Goal: Task Accomplishment & Management: Use online tool/utility

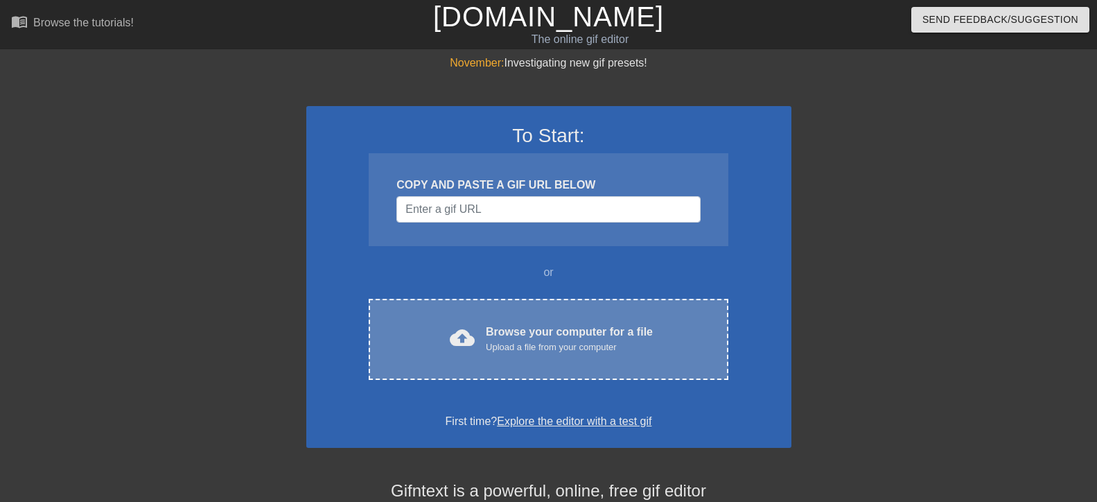
click at [488, 319] on div "cloud_upload Browse your computer for a file Upload a file from your computer C…" at bounding box center [548, 339] width 359 height 81
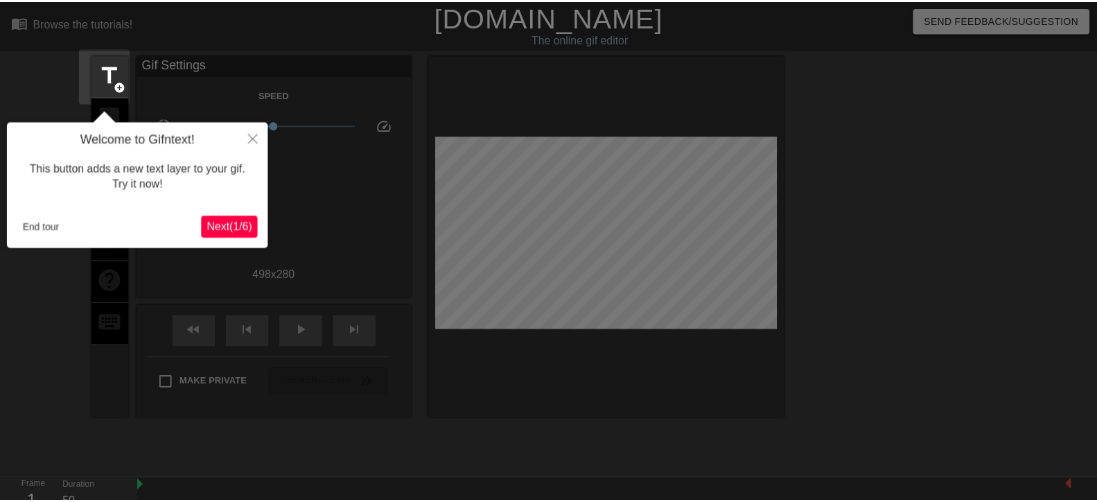
scroll to position [34, 0]
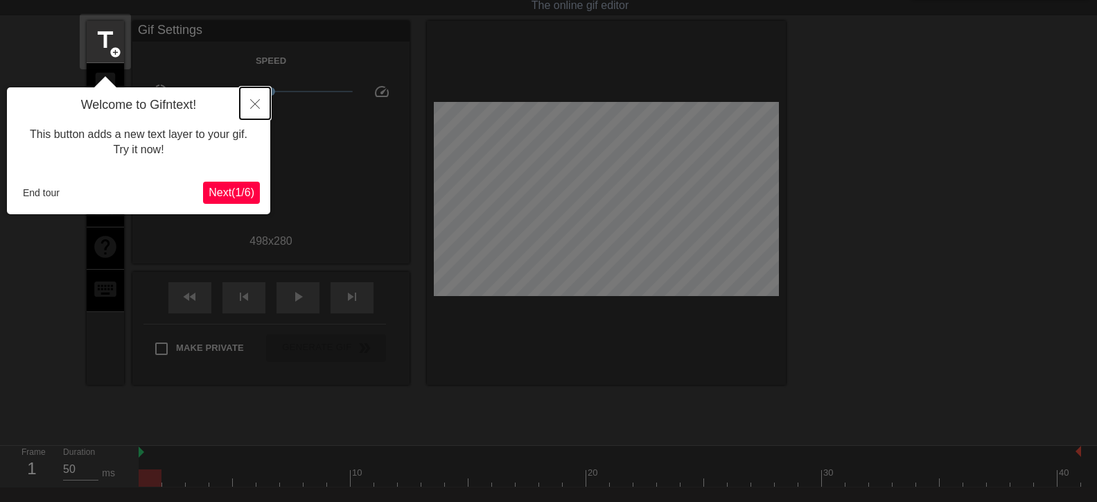
click at [258, 107] on icon "Close" at bounding box center [255, 104] width 10 height 10
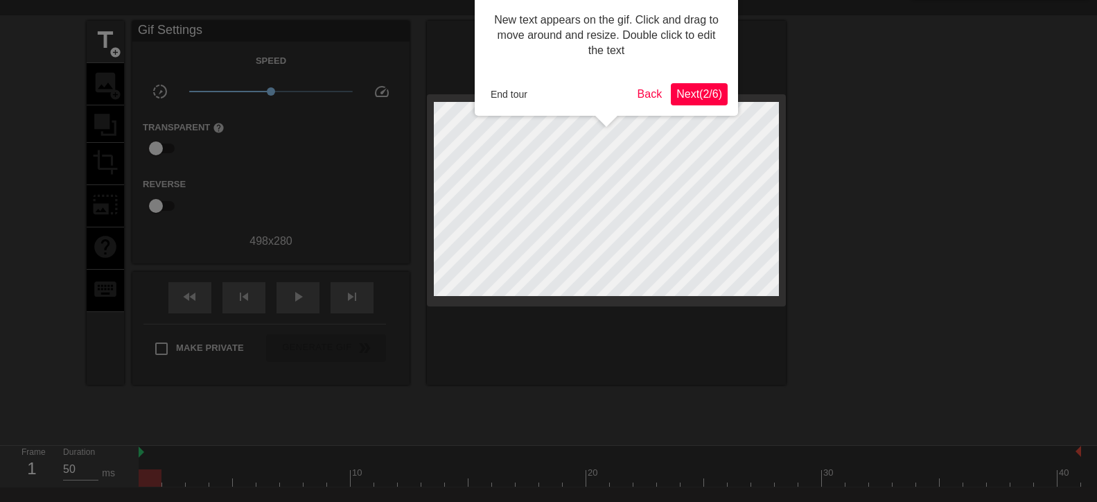
scroll to position [0, 0]
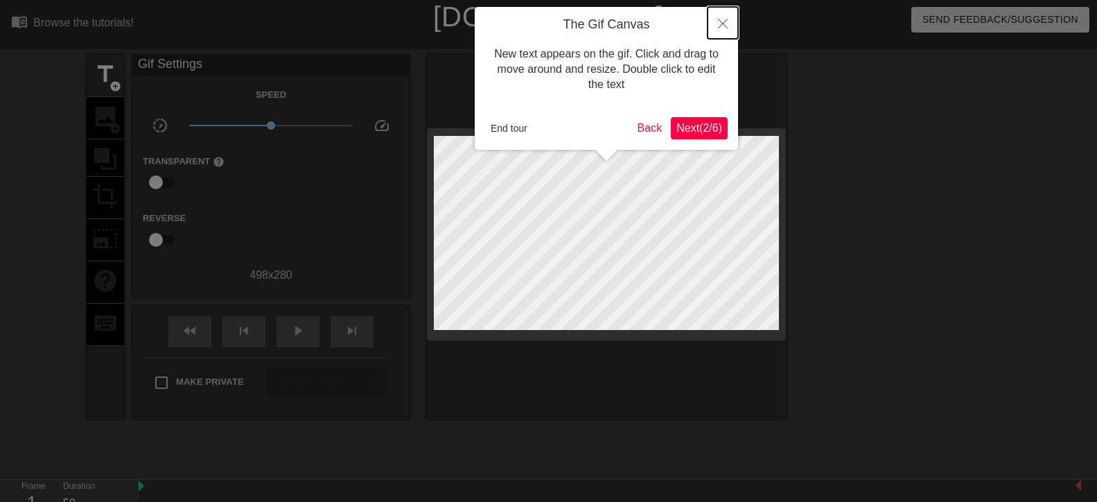
click at [724, 20] on icon "Close" at bounding box center [723, 24] width 10 height 10
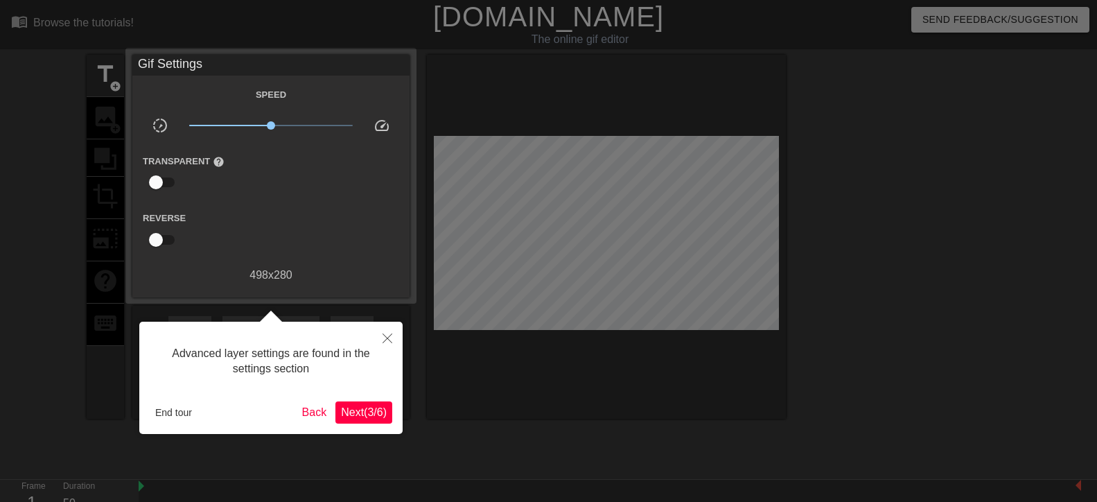
scroll to position [34, 0]
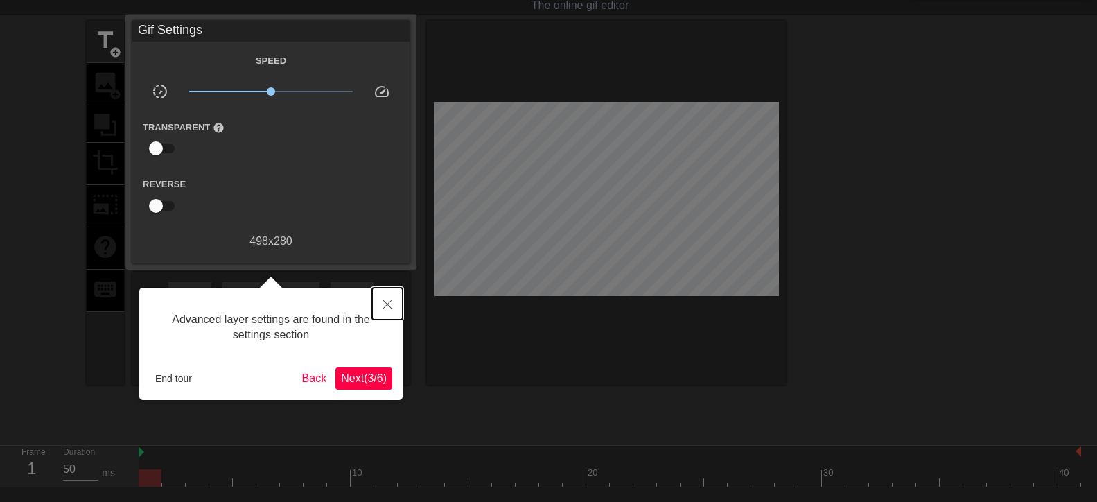
click at [389, 303] on icon "Close" at bounding box center [387, 304] width 10 height 10
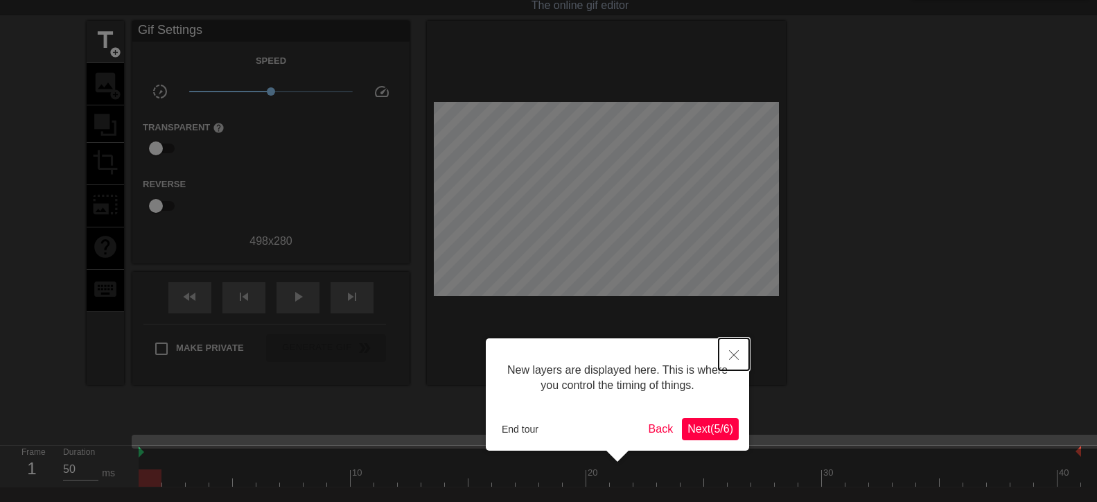
click at [730, 339] on button "Close" at bounding box center [733, 354] width 30 height 32
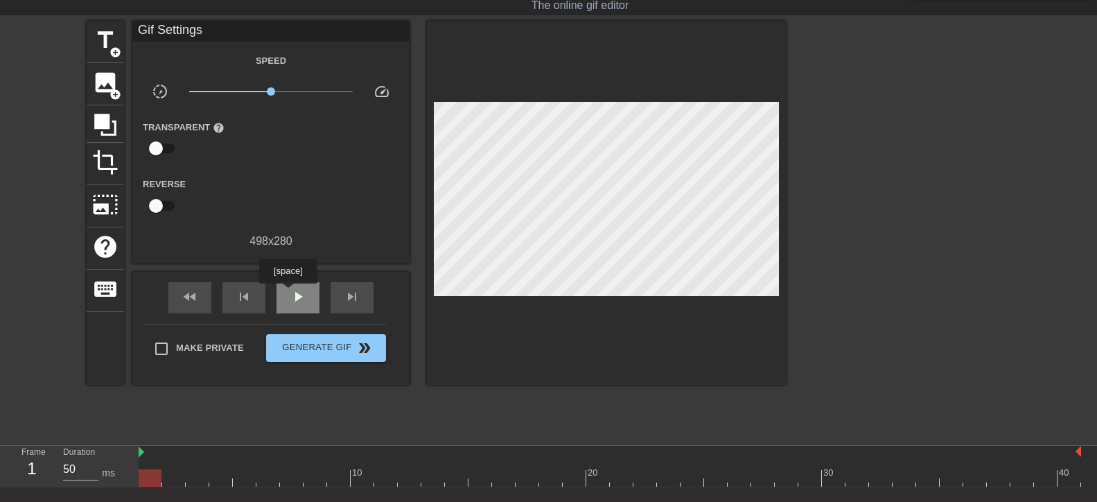
click at [288, 293] on div "play_arrow" at bounding box center [297, 297] width 43 height 31
click at [288, 293] on div "pause" at bounding box center [297, 297] width 43 height 31
drag, startPoint x: 346, startPoint y: 485, endPoint x: 3, endPoint y: 490, distance: 342.3
click at [20, 490] on div "menu_book Browse the tutorials! [DOMAIN_NAME] The online gif editor Send Feedba…" at bounding box center [548, 274] width 1097 height 617
click at [104, 30] on span "title" at bounding box center [105, 40] width 26 height 26
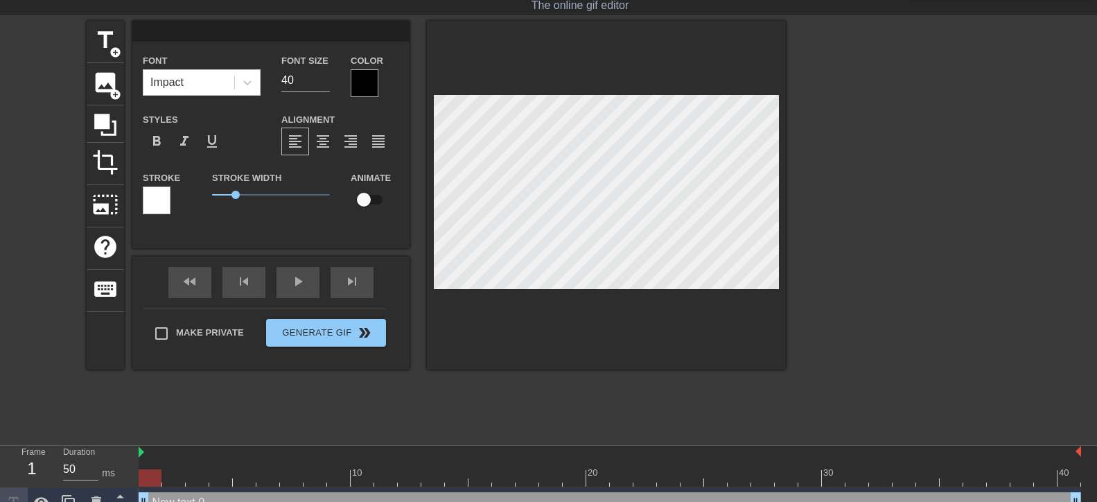
scroll to position [2, 2]
type input "в"
type textarea "в"
click at [371, 84] on div at bounding box center [365, 83] width 28 height 28
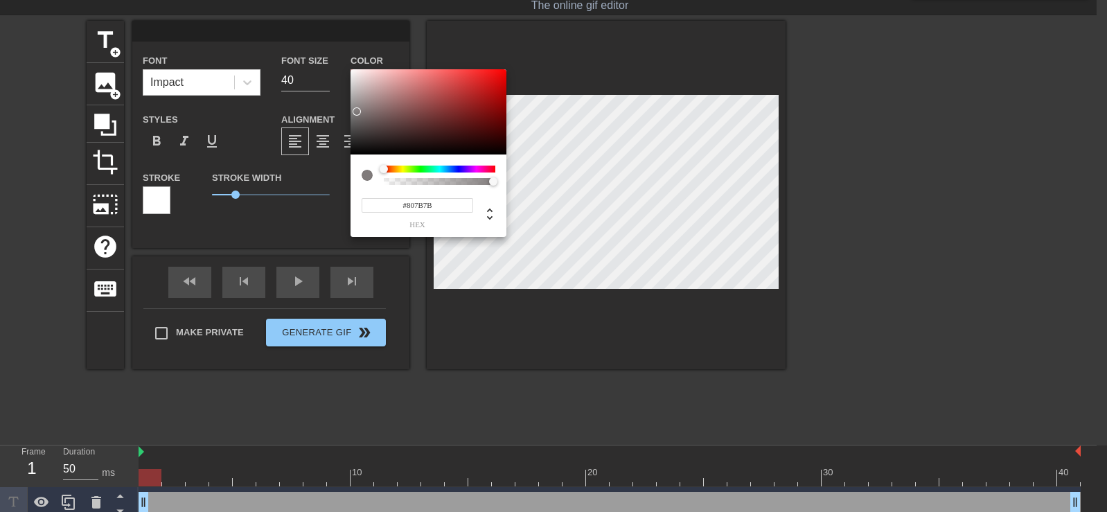
type input "#FFFFFF"
drag, startPoint x: 357, startPoint y: 112, endPoint x: 307, endPoint y: 26, distance: 99.7
click at [310, 28] on div "#FFFFFF hex" at bounding box center [553, 256] width 1107 height 512
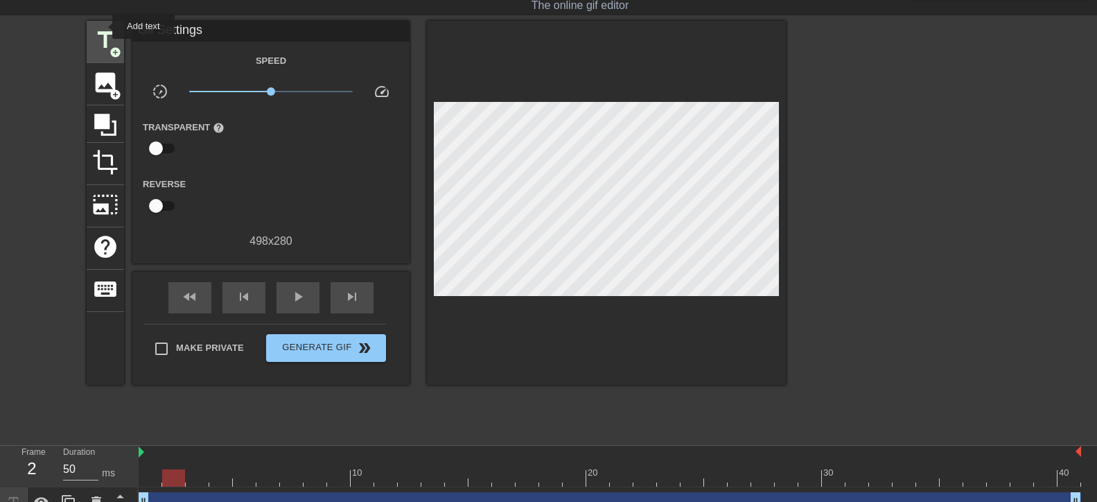
click at [103, 26] on div "title add_circle" at bounding box center [105, 42] width 37 height 42
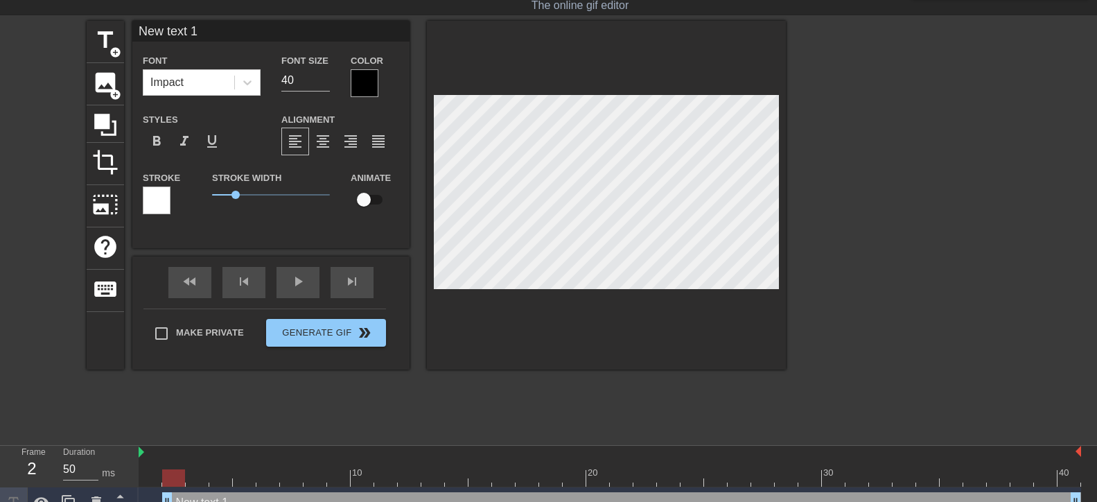
drag, startPoint x: 182, startPoint y: 475, endPoint x: 102, endPoint y: 438, distance: 88.6
click at [102, 438] on div "menu_book Browse the tutorials! [DOMAIN_NAME] The online gif editor Send Feedba…" at bounding box center [548, 257] width 1097 height 583
click at [362, 74] on div at bounding box center [365, 83] width 28 height 28
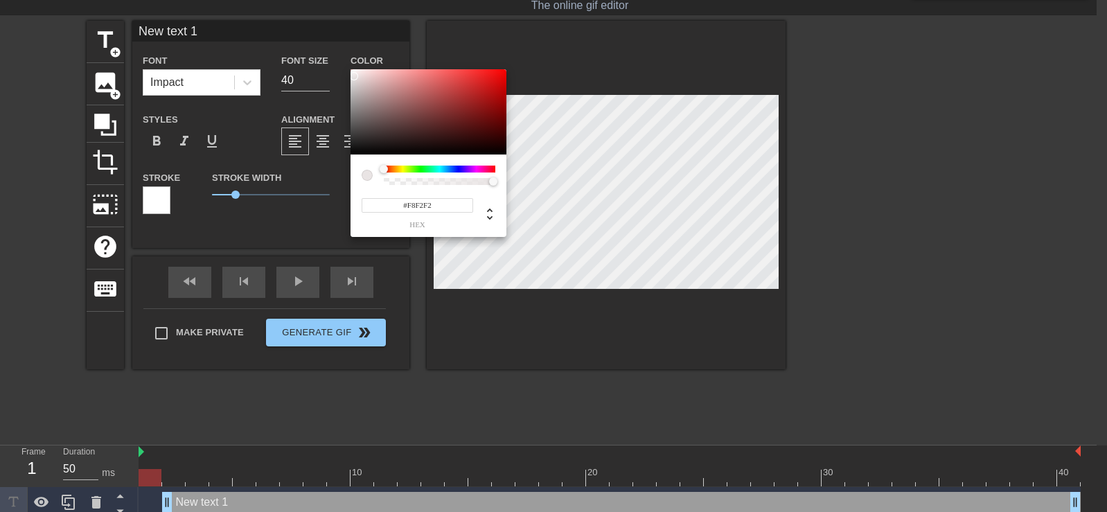
type input "#FFFFFF"
drag, startPoint x: 358, startPoint y: 92, endPoint x: 347, endPoint y: 65, distance: 29.2
click at [347, 65] on div "#FFFFFF hex" at bounding box center [553, 256] width 1107 height 512
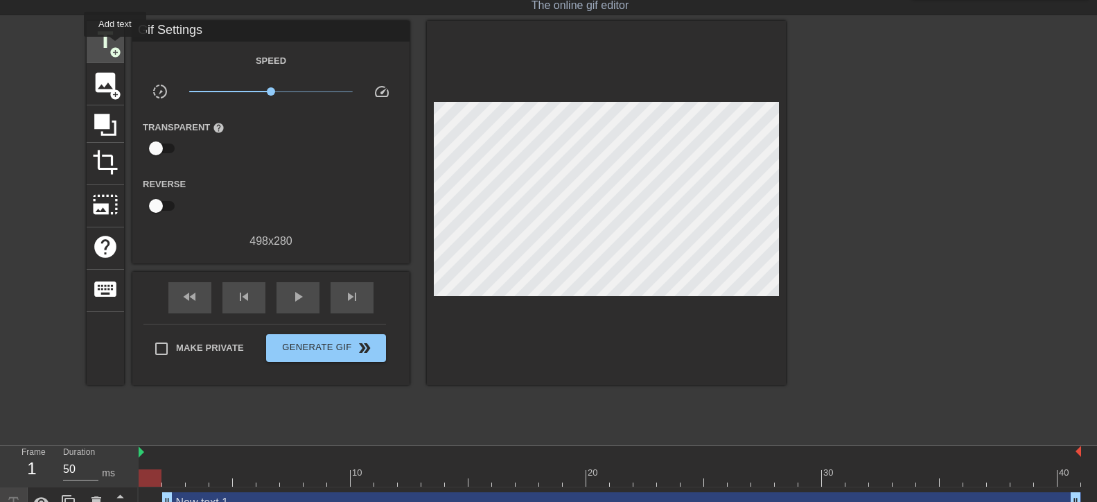
click at [115, 46] on span "add_circle" at bounding box center [115, 52] width 12 height 12
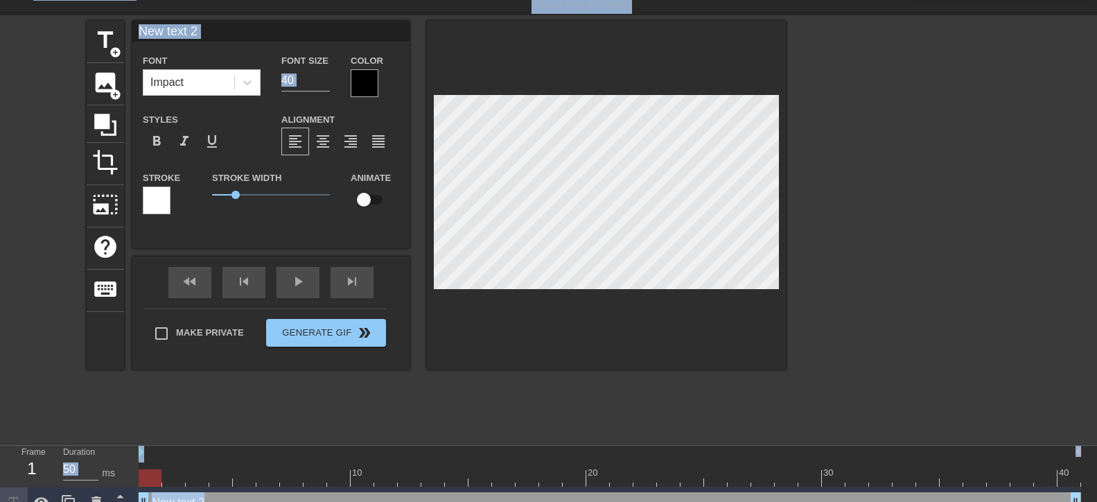
click at [366, 83] on div at bounding box center [365, 83] width 28 height 28
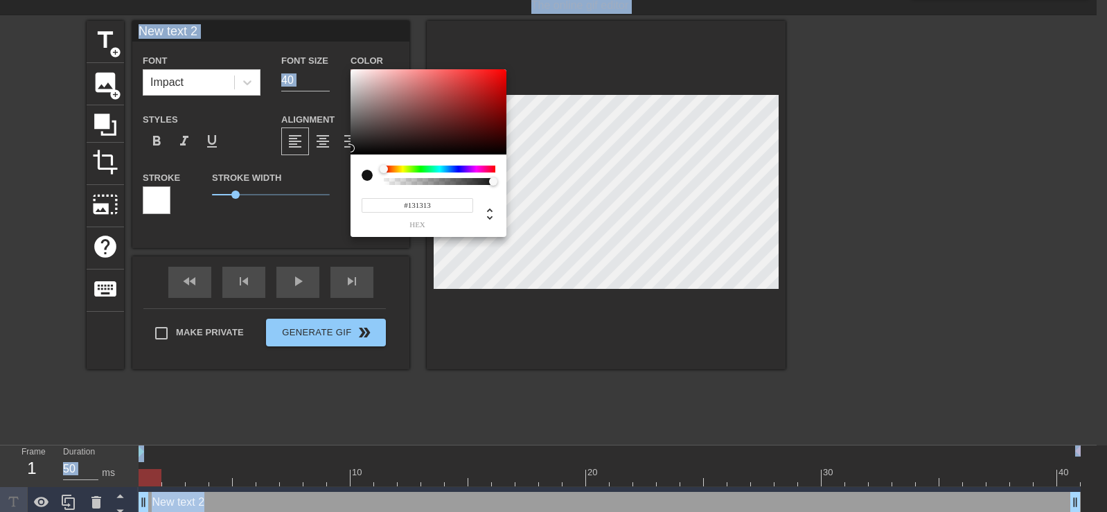
type input "#0D0101"
click at [352, 150] on div at bounding box center [429, 112] width 156 height 86
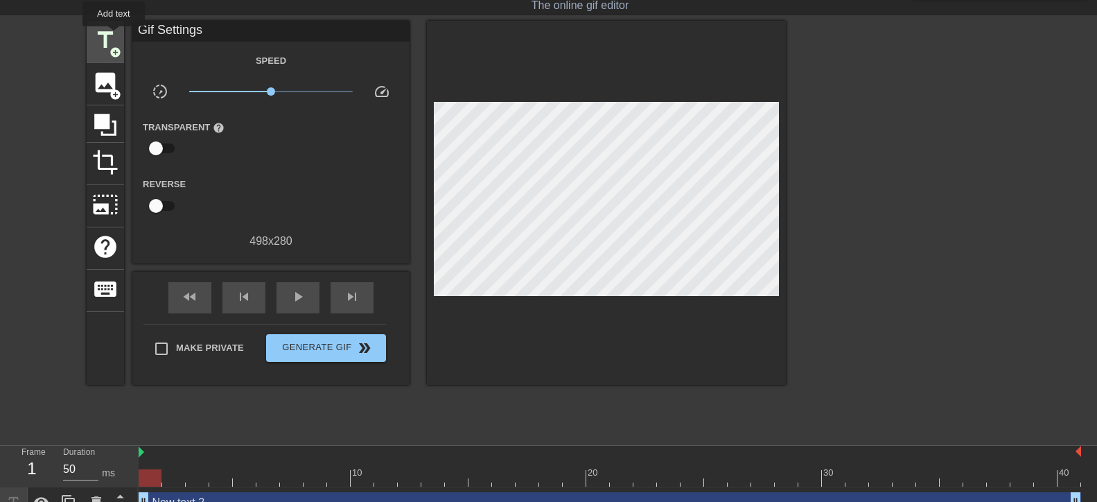
click at [113, 36] on span "title" at bounding box center [105, 40] width 26 height 26
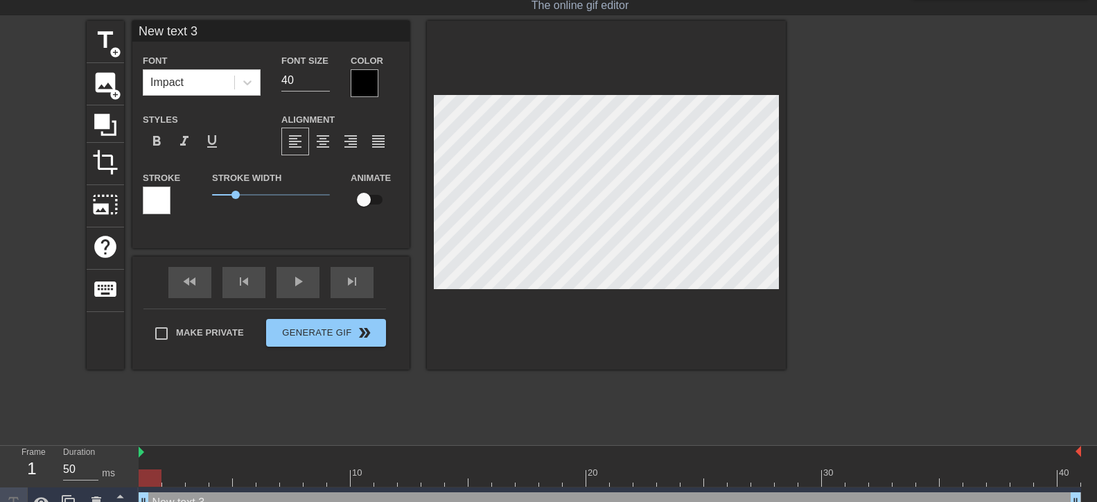
click at [222, 37] on input "New text 3" at bounding box center [270, 31] width 277 height 21
type input "О"
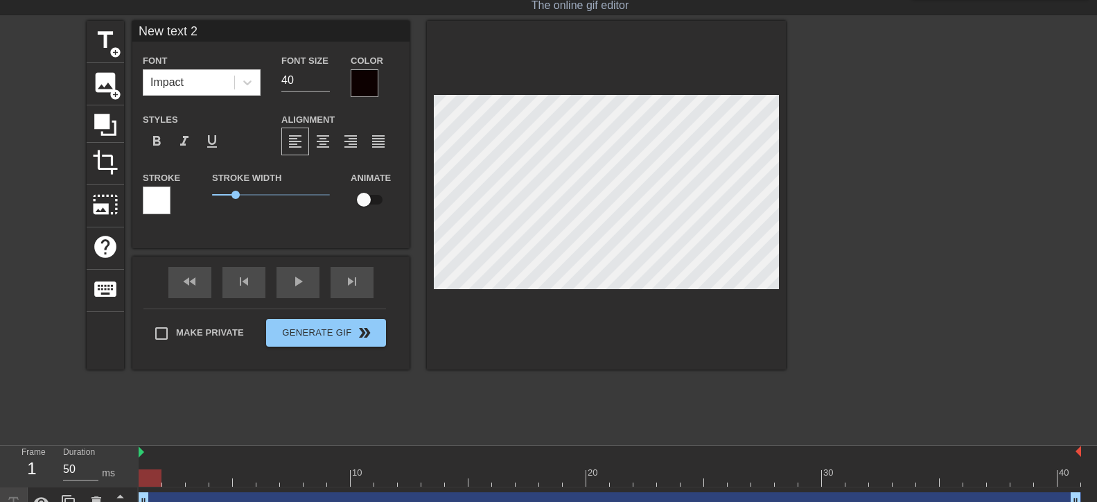
drag, startPoint x: 937, startPoint y: 274, endPoint x: 139, endPoint y: 512, distance: 832.7
click at [139, 511] on html "menu_book Browse the tutorials! [DOMAIN_NAME] The online gif editor Send Feedba…" at bounding box center [548, 289] width 1097 height 646
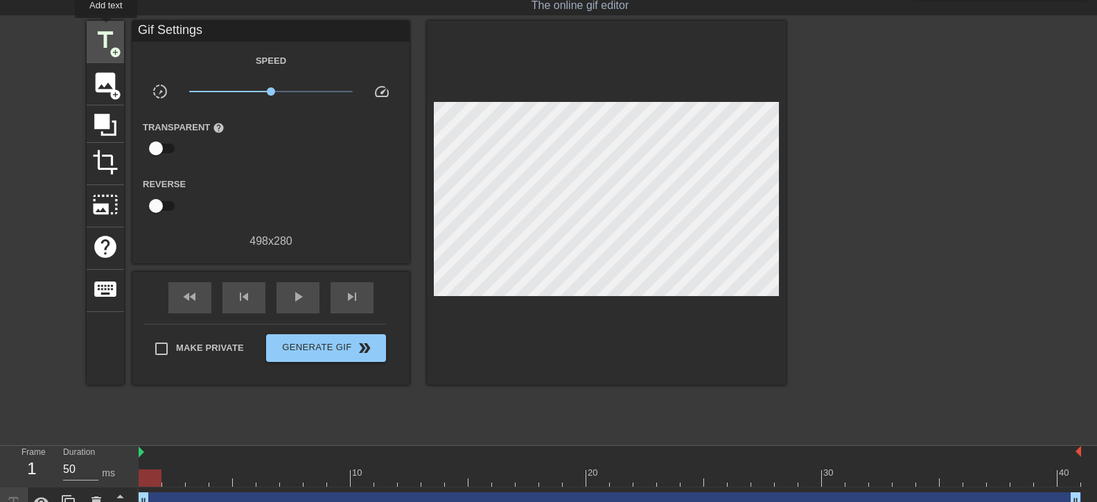
click at [106, 28] on span "title" at bounding box center [105, 40] width 26 height 26
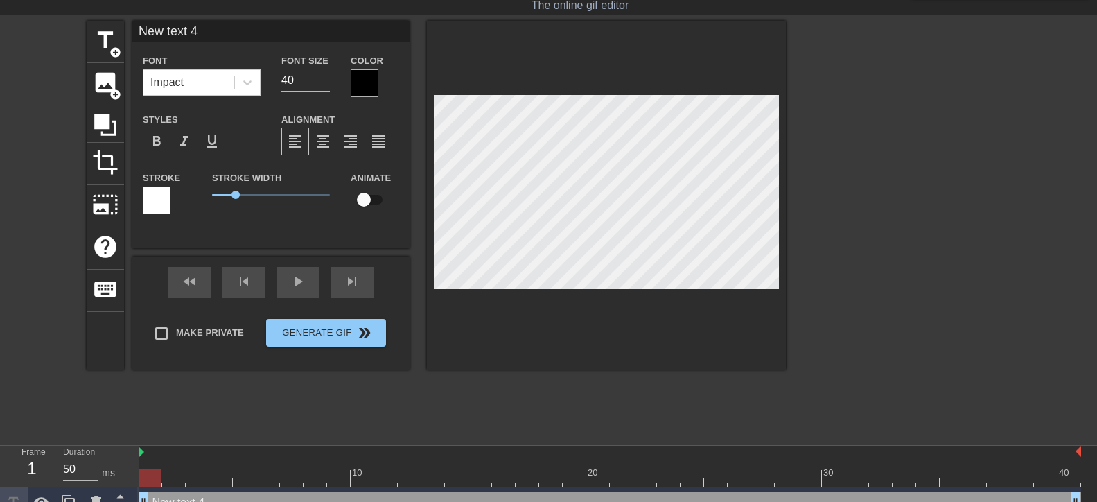
click at [256, 34] on input "New text 4" at bounding box center [270, 31] width 277 height 21
type input "ОФИЦИАЛЬНО!"
click at [355, 78] on div at bounding box center [365, 83] width 28 height 28
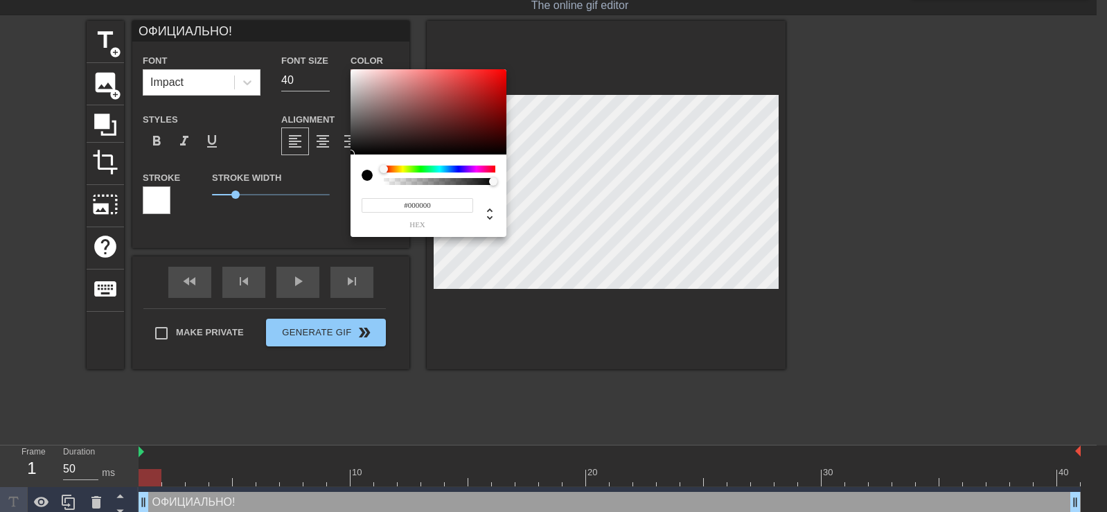
drag, startPoint x: 430, startPoint y: 148, endPoint x: 279, endPoint y: 176, distance: 154.2
click at [279, 176] on div "#000000 hex" at bounding box center [553, 256] width 1107 height 512
type input "#FFFFFF"
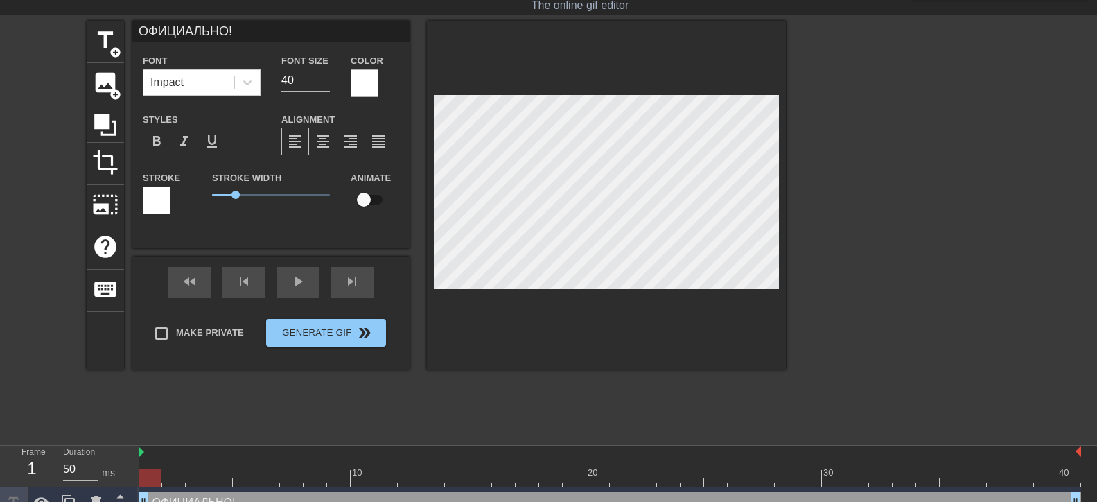
click at [161, 194] on div at bounding box center [157, 200] width 28 height 28
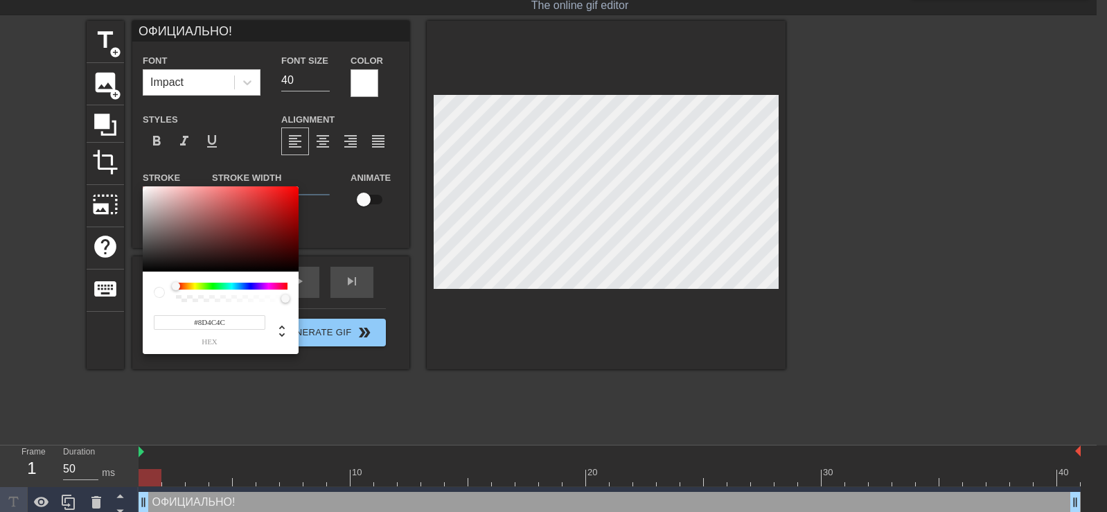
click at [214, 224] on div at bounding box center [221, 229] width 156 height 86
type input "#1B1717"
drag, startPoint x: 214, startPoint y: 224, endPoint x: 169, endPoint y: 263, distance: 59.0
click at [169, 263] on div at bounding box center [165, 262] width 8 height 8
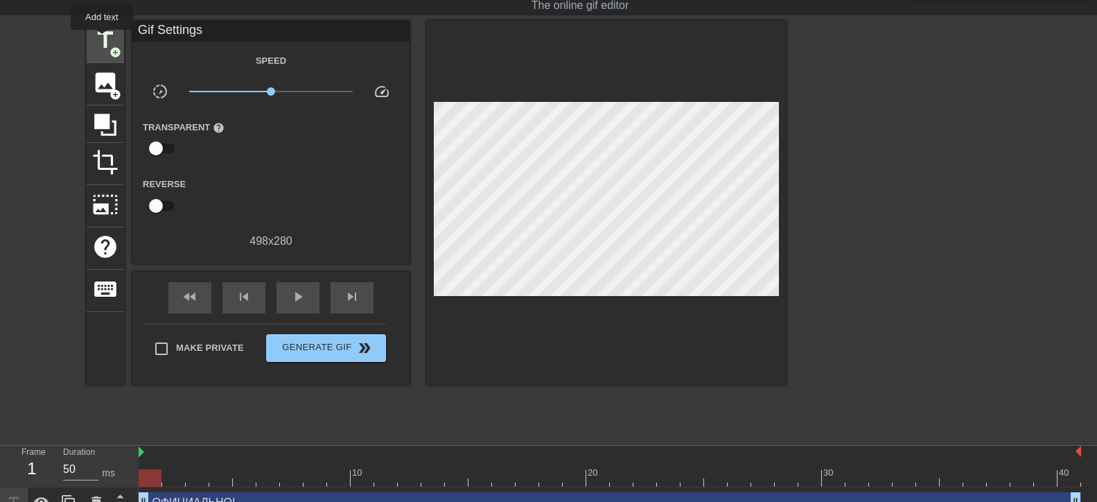
click at [102, 39] on span "title" at bounding box center [105, 40] width 26 height 26
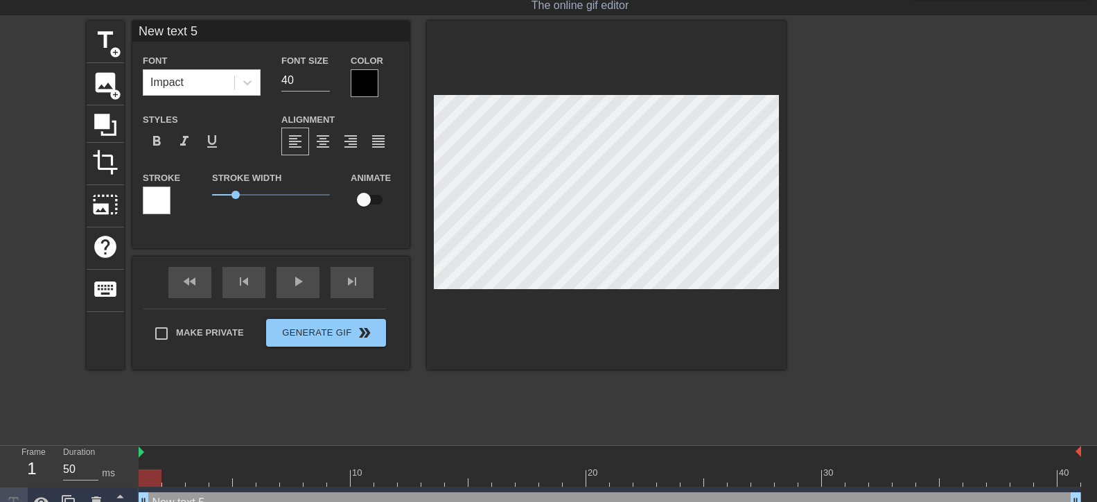
click at [371, 80] on div at bounding box center [365, 83] width 28 height 28
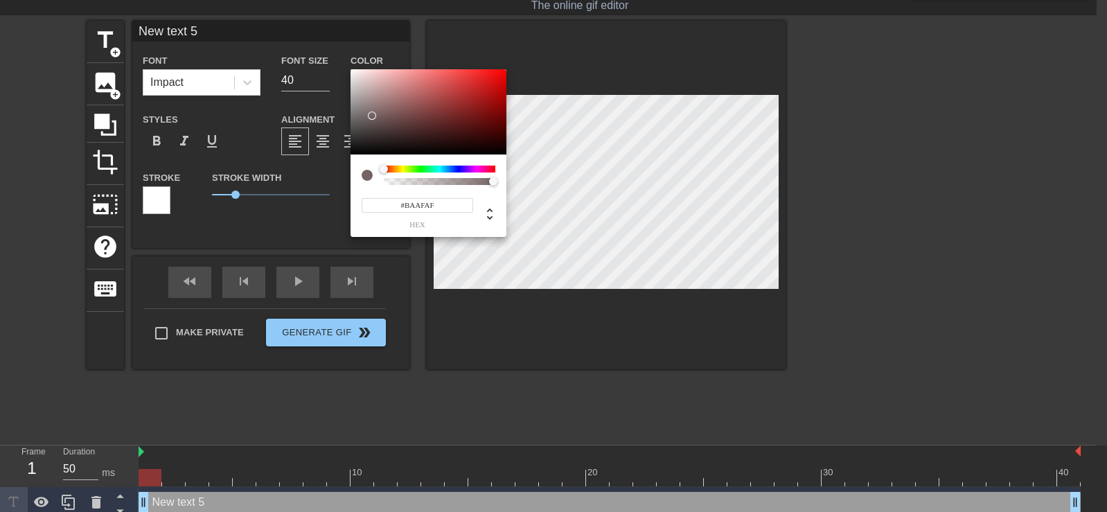
type input "#FFFFFF"
drag, startPoint x: 371, startPoint y: 116, endPoint x: 341, endPoint y: 58, distance: 65.7
click at [341, 58] on div "#FFFFFF hex" at bounding box center [553, 256] width 1107 height 512
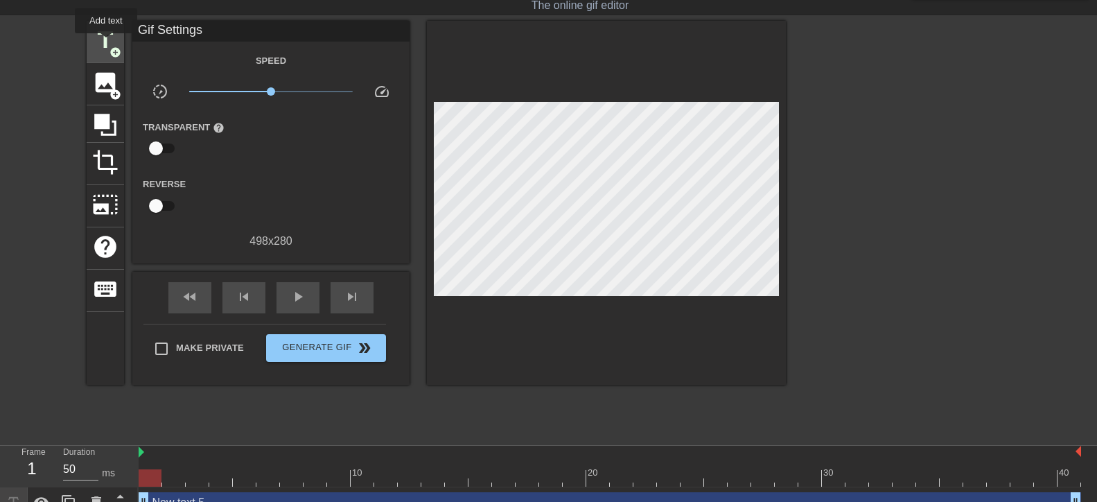
click at [106, 43] on span "title" at bounding box center [105, 40] width 26 height 26
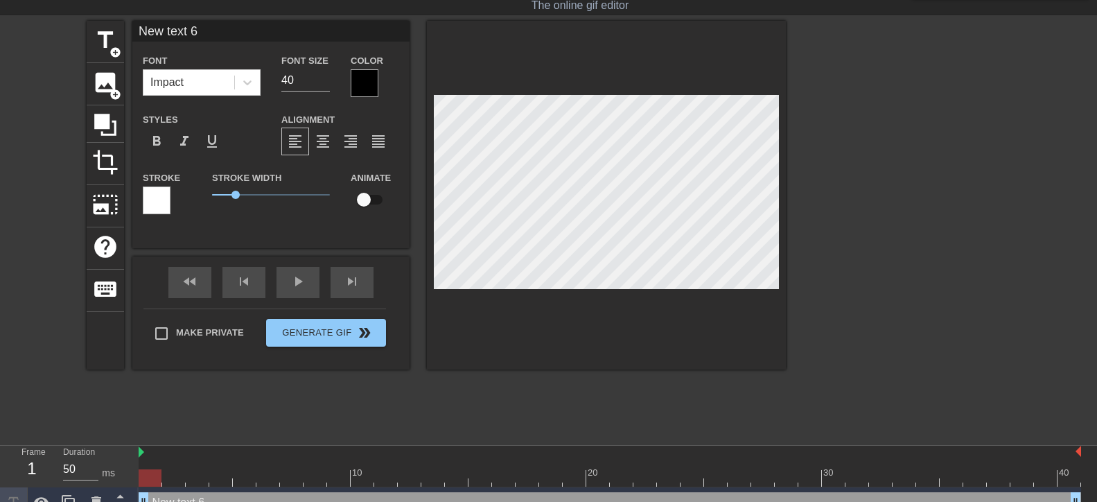
click at [157, 212] on div at bounding box center [157, 200] width 28 height 28
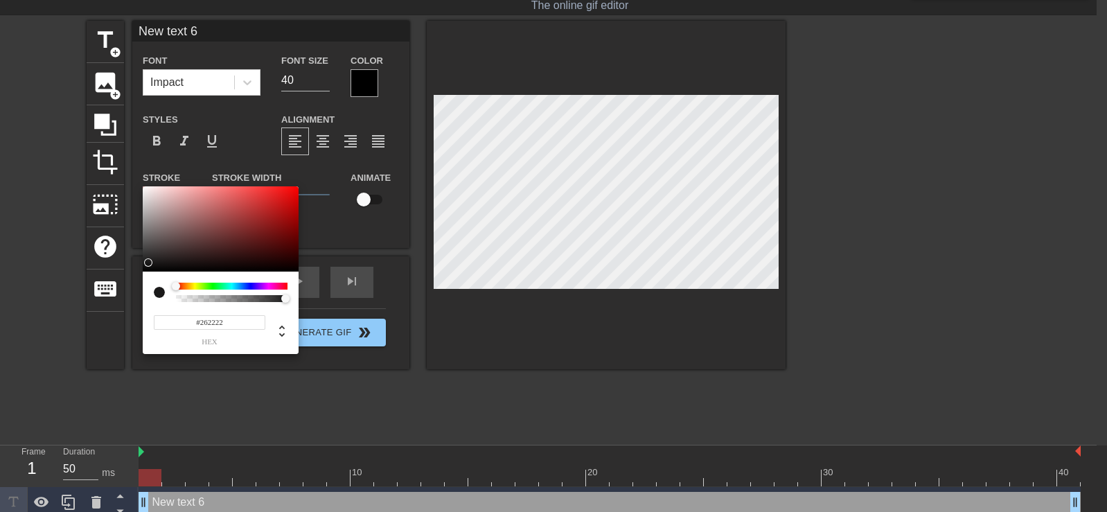
type input "#282323"
drag, startPoint x: 225, startPoint y: 242, endPoint x: 161, endPoint y: 258, distance: 66.5
click at [161, 258] on div at bounding box center [221, 229] width 156 height 86
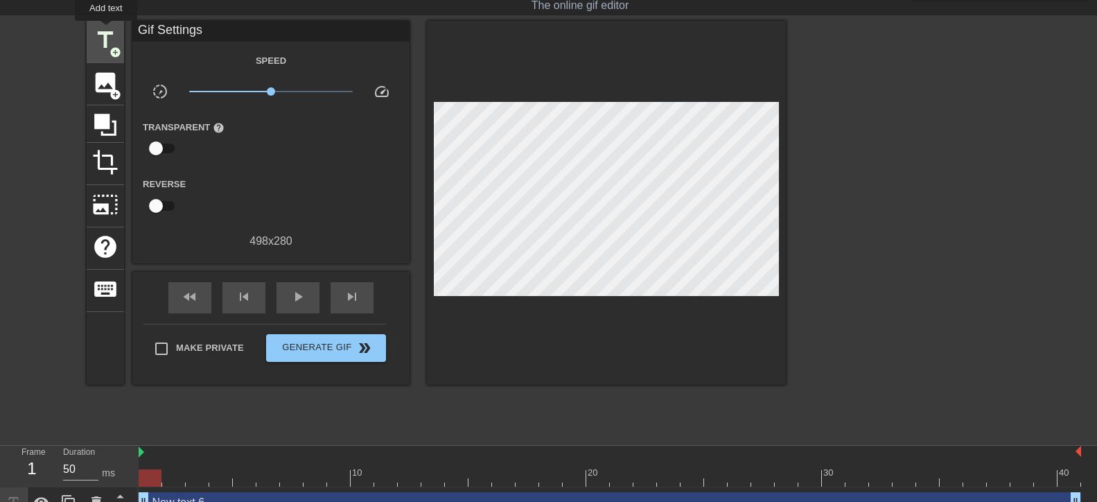
click at [106, 30] on span "title" at bounding box center [105, 40] width 26 height 26
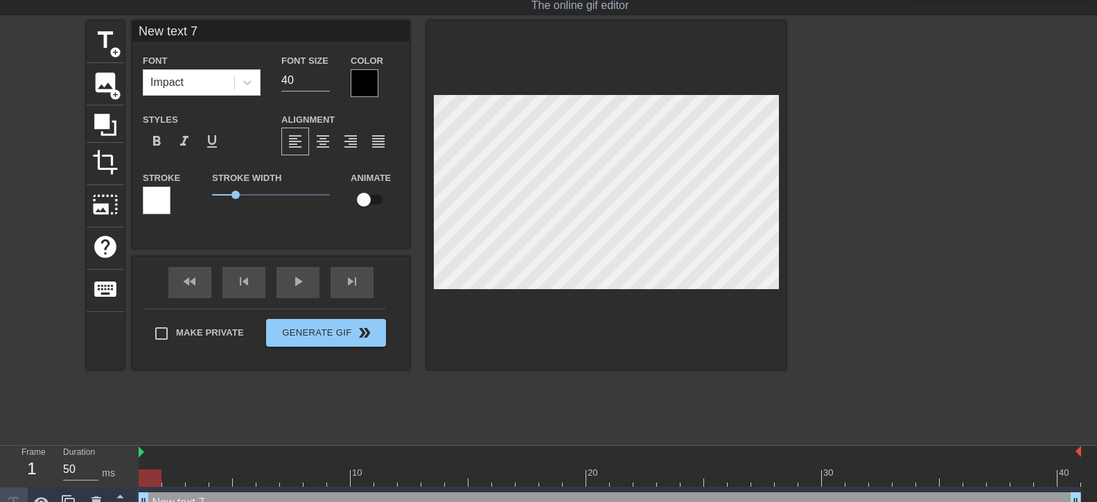
click at [0, 511] on html "menu_book Browse the tutorials! [DOMAIN_NAME] The online gif editor Send Feedba…" at bounding box center [548, 351] width 1097 height 770
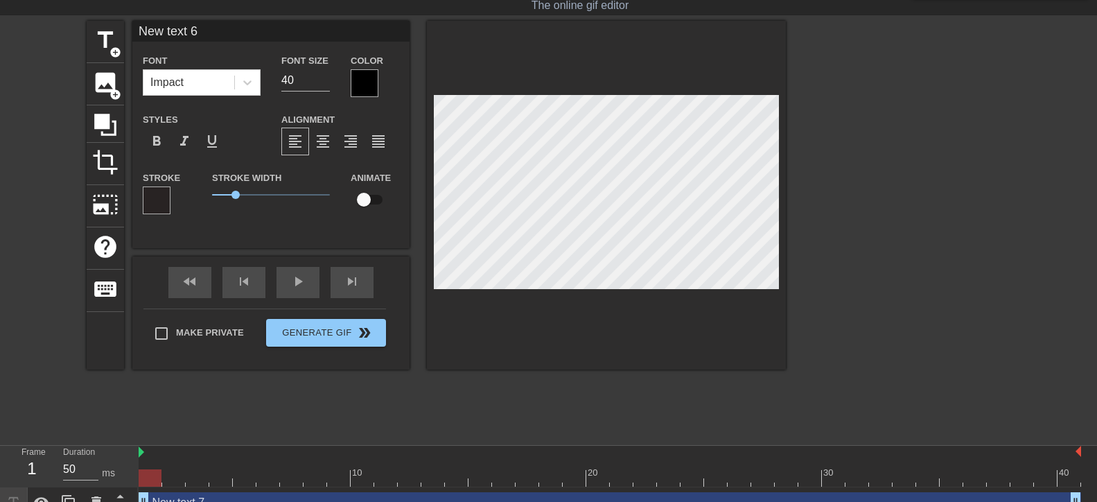
click at [313, 382] on div "title add_circle image add_circle crop photo_size_select_large help keyboard Ne…" at bounding box center [436, 229] width 699 height 416
type input "New text 5"
click at [150, 195] on div at bounding box center [157, 200] width 28 height 28
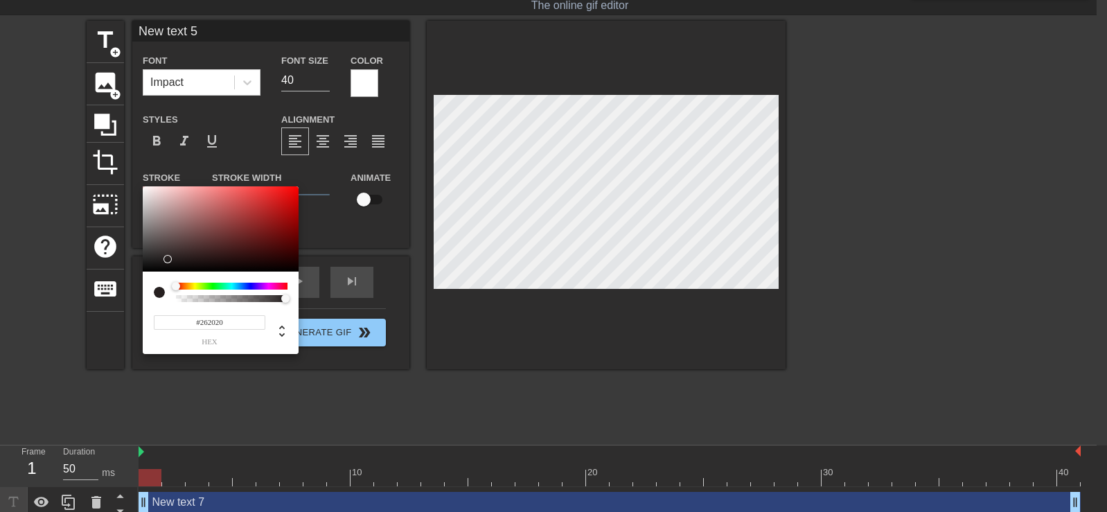
drag, startPoint x: 202, startPoint y: 236, endPoint x: 167, endPoint y: 259, distance: 41.9
click at [167, 259] on div at bounding box center [221, 229] width 156 height 86
type input "#1D1818"
click at [170, 262] on div at bounding box center [174, 266] width 8 height 8
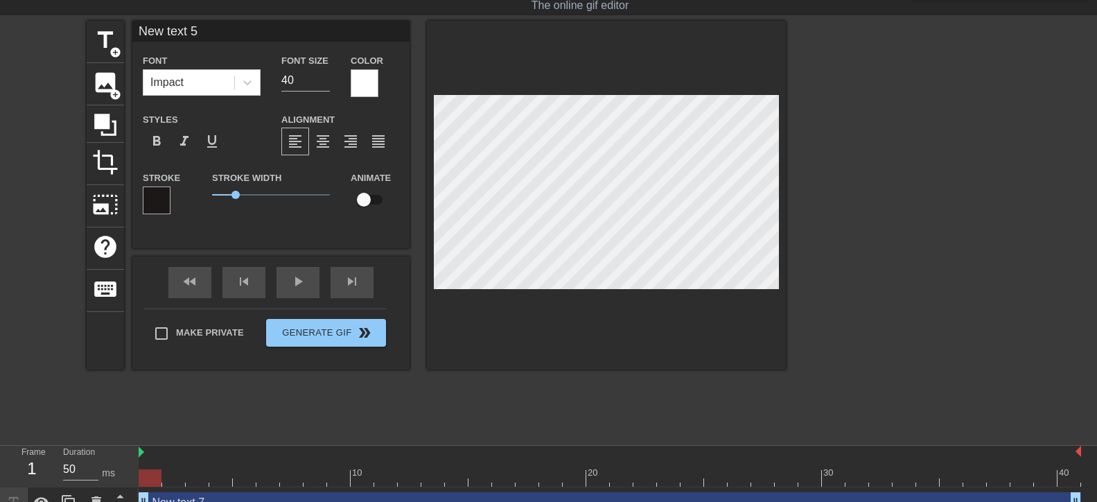
click at [245, 20] on div "menu_book Browse the tutorials! [DOMAIN_NAME] The online gif editor Send Feedba…" at bounding box center [548, 351] width 1097 height 770
click at [292, 29] on input "New text 5" at bounding box center [270, 31] width 277 height 21
type input "я"
type input "[PERSON_NAME]"
click at [302, 24] on input "[PERSON_NAME] И [PERSON_NAME]" at bounding box center [270, 31] width 277 height 21
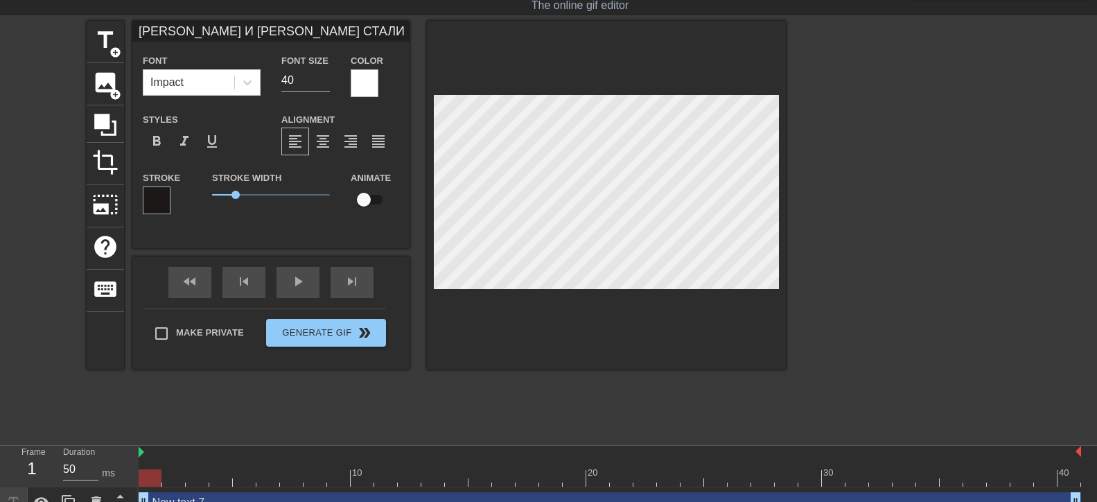
click at [310, 32] on input "[PERSON_NAME] И [PERSON_NAME] СТАЛИ" at bounding box center [270, 31] width 277 height 21
click at [100, 31] on span "title" at bounding box center [105, 40] width 26 height 26
type input "New text 8"
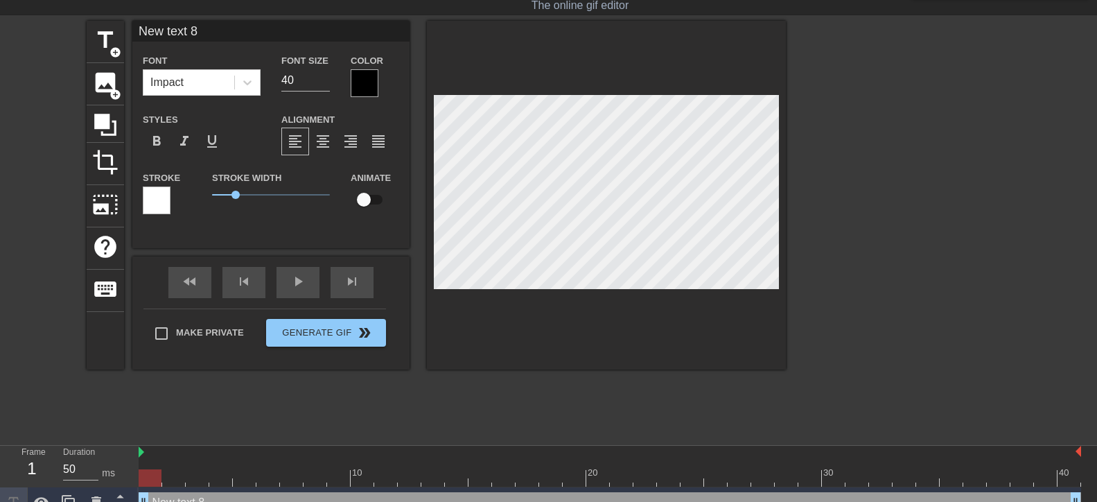
click at [370, 84] on div at bounding box center [365, 83] width 28 height 28
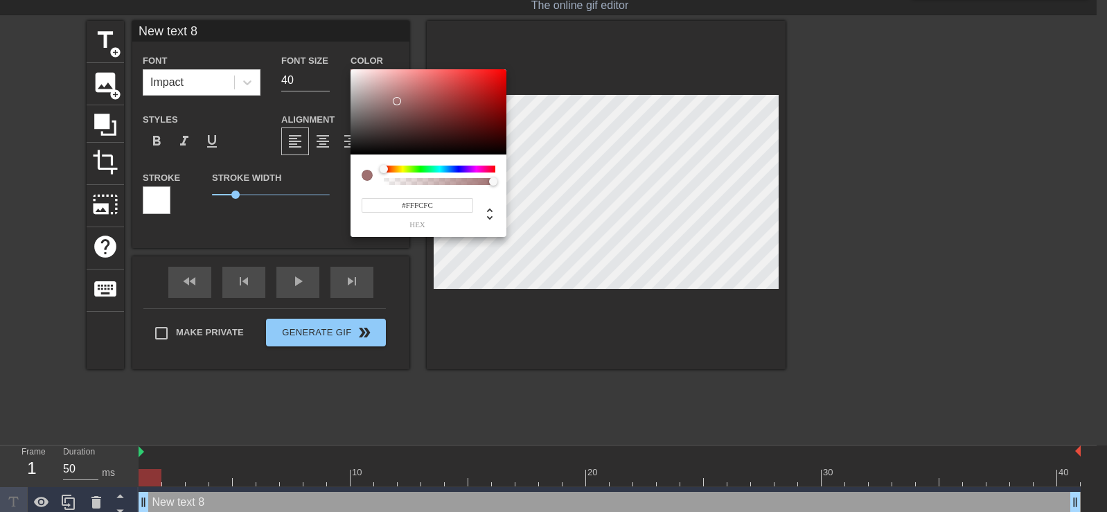
type input "#FFFFFF"
drag, startPoint x: 396, startPoint y: 101, endPoint x: 344, endPoint y: 47, distance: 75.0
click at [344, 47] on div "#FFFFFF hex" at bounding box center [553, 256] width 1107 height 512
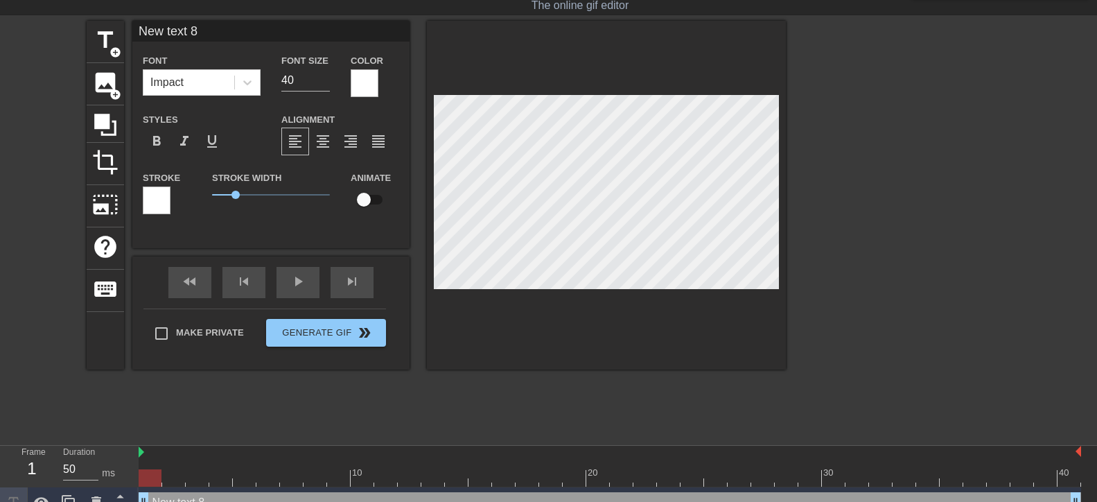
click at [168, 192] on div at bounding box center [157, 200] width 28 height 28
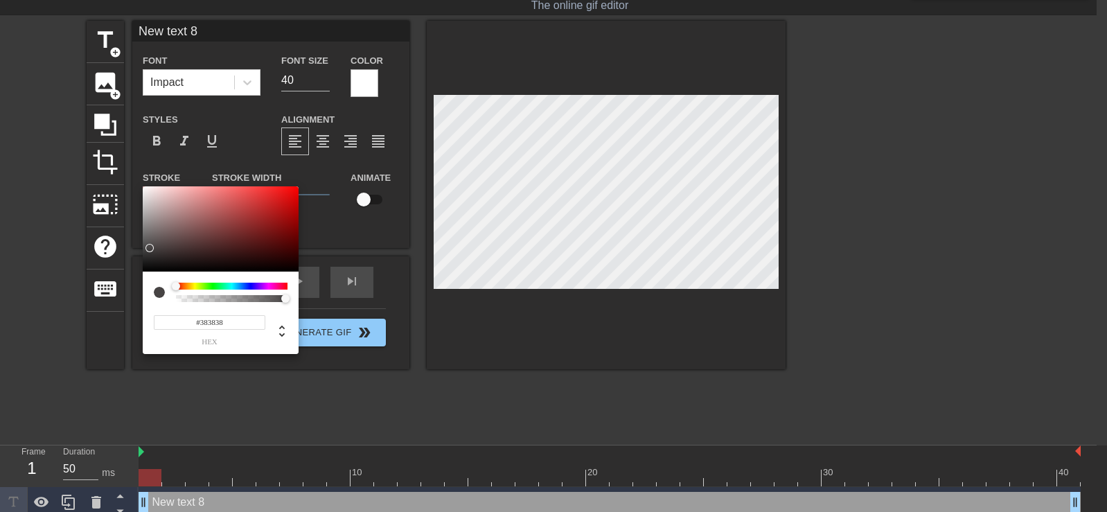
type input "#363636"
drag, startPoint x: 204, startPoint y: 230, endPoint x: 139, endPoint y: 254, distance: 68.6
click at [139, 254] on div "#363636 hex" at bounding box center [553, 256] width 1107 height 512
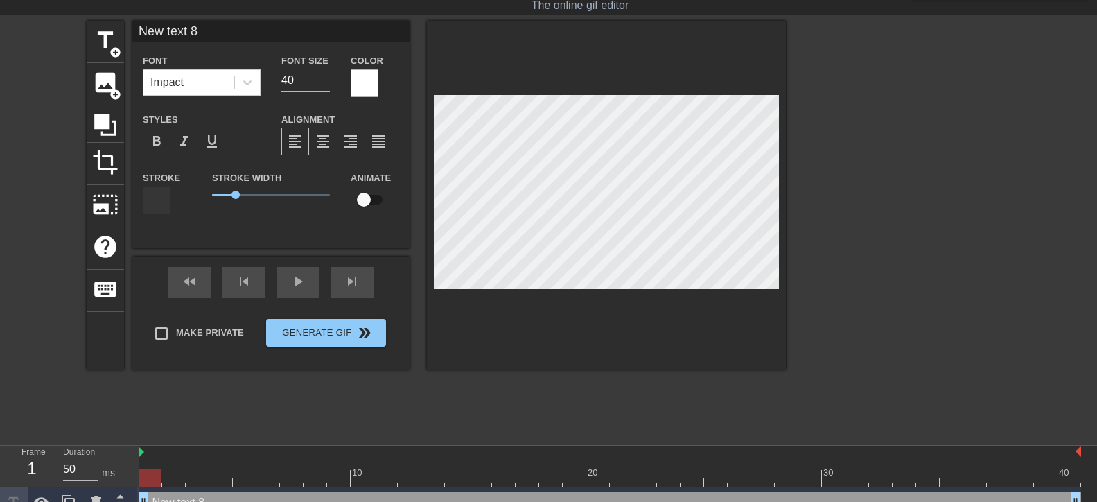
click at [222, 33] on input "New text 8" at bounding box center [270, 31] width 277 height 21
type input "ИНОАГЕНТАМИ!"
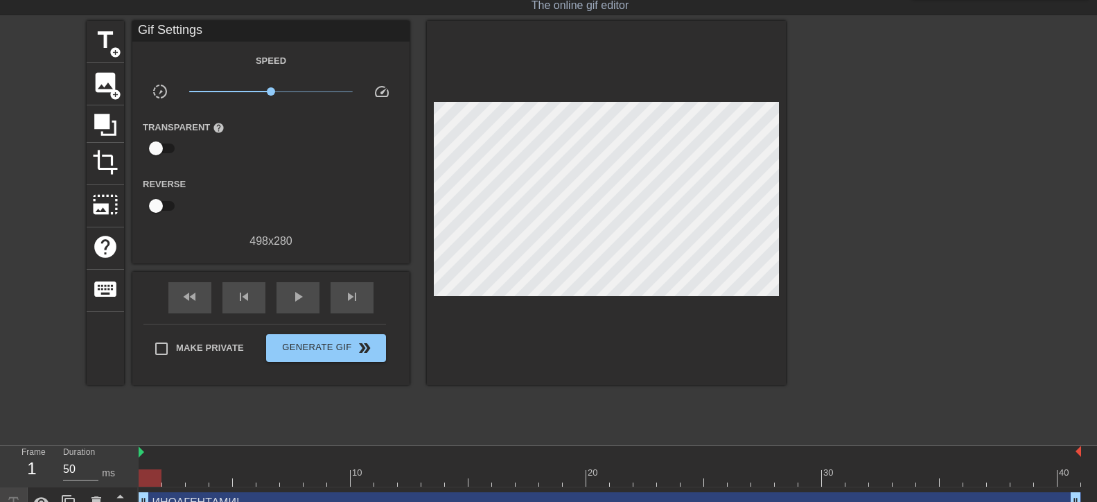
click at [812, 240] on div at bounding box center [906, 229] width 208 height 416
click at [142, 452] on img at bounding box center [142, 451] width 6 height 11
click at [292, 292] on span "play_arrow" at bounding box center [298, 296] width 17 height 17
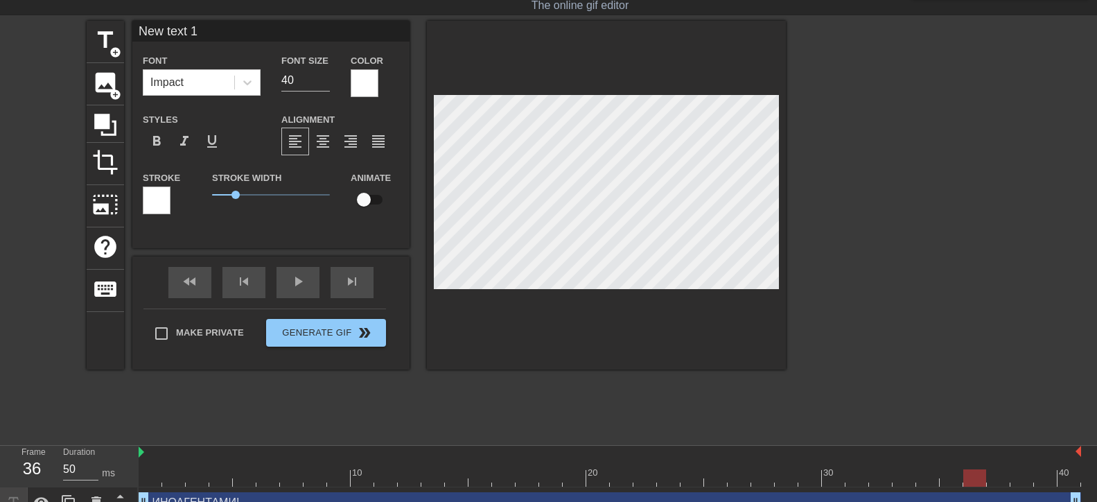
click at [842, 191] on div "title add_circle image add_circle crop photo_size_select_large help keyboard Ne…" at bounding box center [548, 229] width 1097 height 416
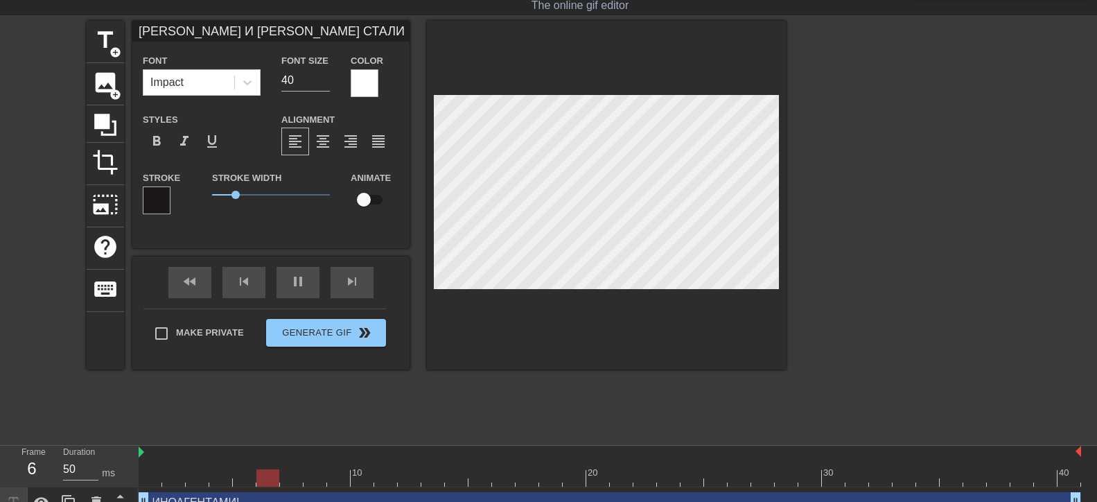
click at [184, 26] on input "[PERSON_NAME] И [PERSON_NAME] СТАЛИ" at bounding box center [270, 31] width 277 height 21
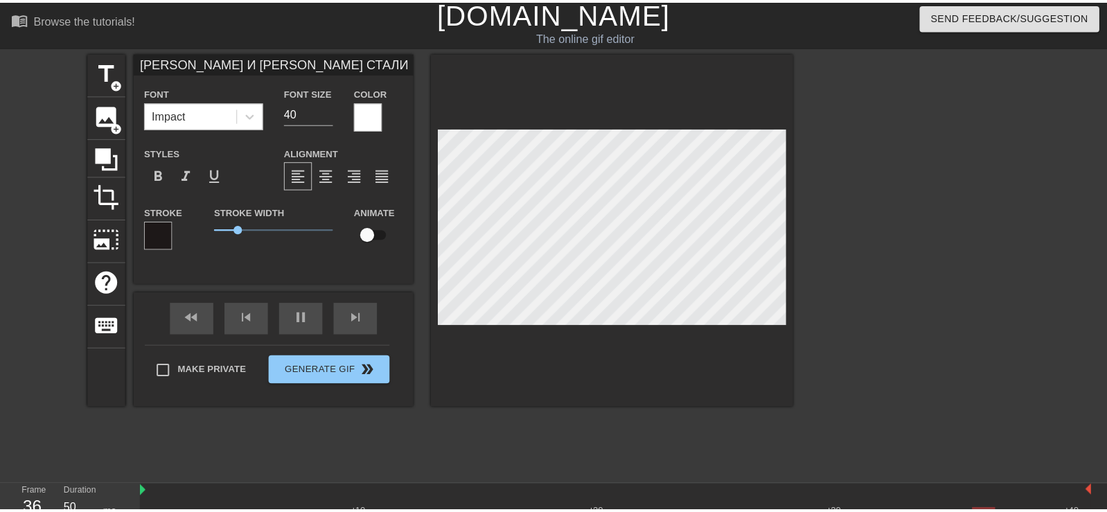
scroll to position [0, 0]
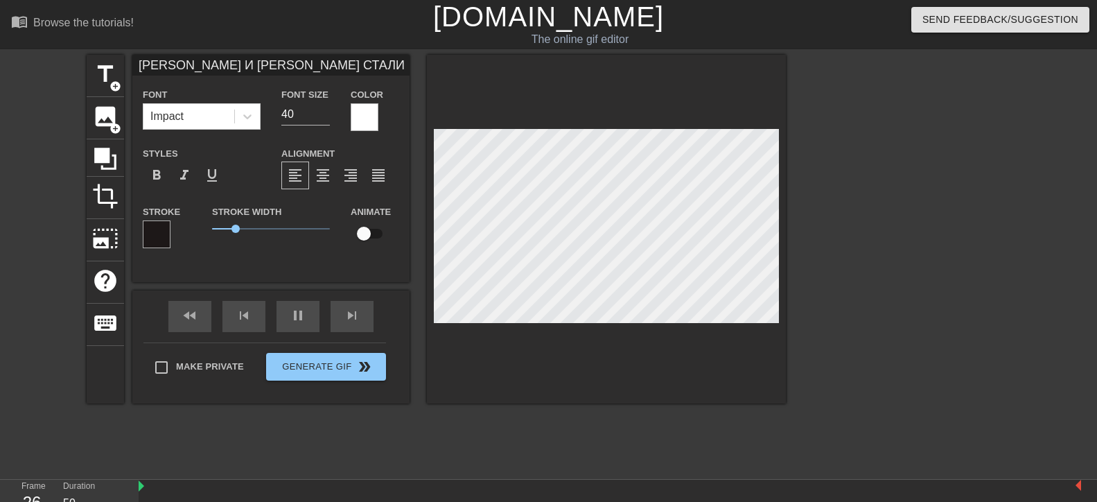
click at [185, 58] on input "[PERSON_NAME] И [PERSON_NAME] СТАЛИ" at bounding box center [270, 65] width 277 height 21
click at [215, 62] on input "[PERSON_NAME] И [PERSON_NAME] СТАЛИ" at bounding box center [270, 65] width 277 height 21
type input "[PERSON_NAME] И [PERSON_NAME] СТАЛИ"
click at [987, 308] on div at bounding box center [906, 263] width 208 height 416
click at [191, 68] on input "[PERSON_NAME] И [PERSON_NAME] СТАЛИ" at bounding box center [270, 65] width 277 height 21
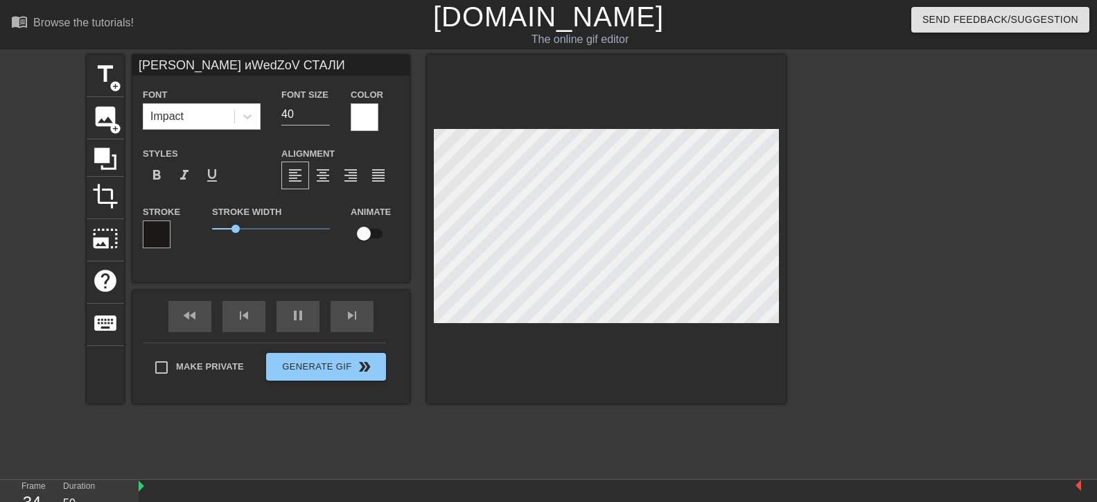
type input "[PERSON_NAME] и WedZoV СТАЛИ"
click at [892, 290] on div at bounding box center [906, 263] width 208 height 416
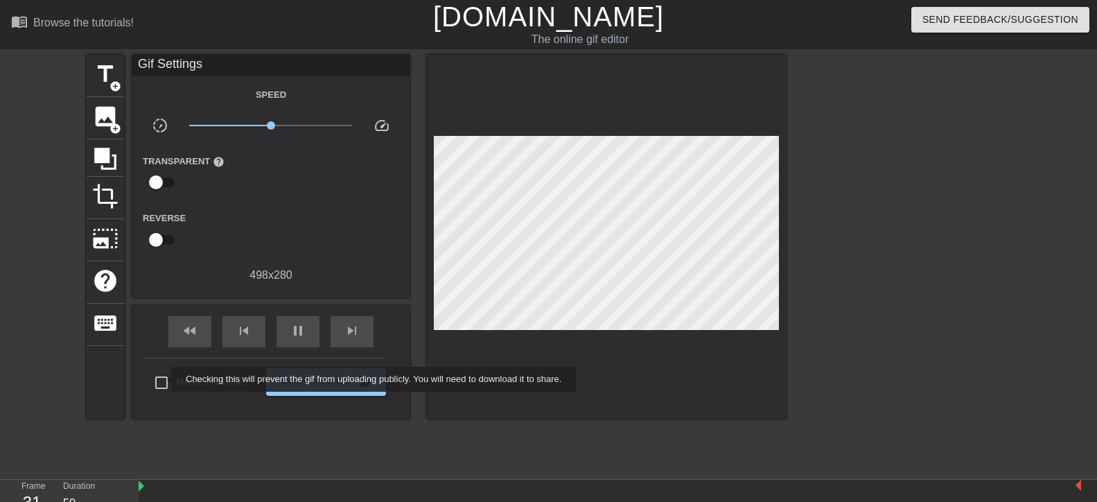
click at [162, 379] on input "Make Private" at bounding box center [161, 382] width 29 height 29
checkbox input "true"
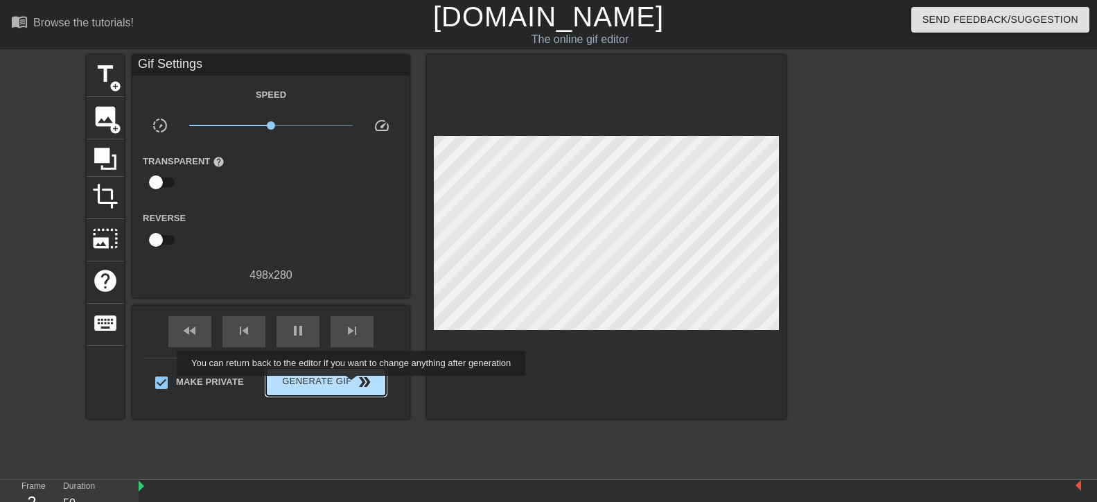
click at [351, 385] on span "Generate Gif double_arrow" at bounding box center [326, 381] width 109 height 17
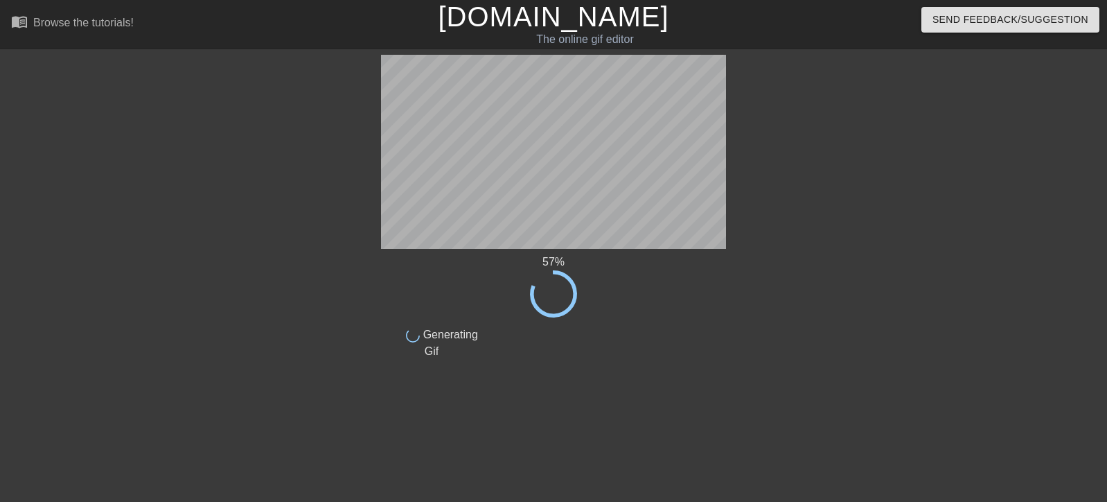
click at [484, 251] on div "57 % done Generating Gif" at bounding box center [553, 207] width 345 height 305
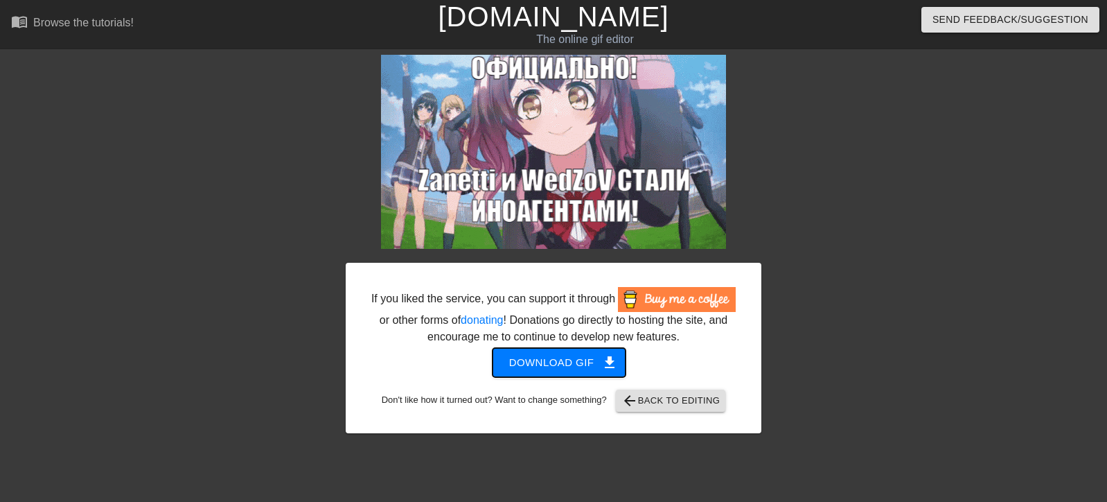
click at [565, 353] on span "Download gif get_app" at bounding box center [559, 362] width 100 height 18
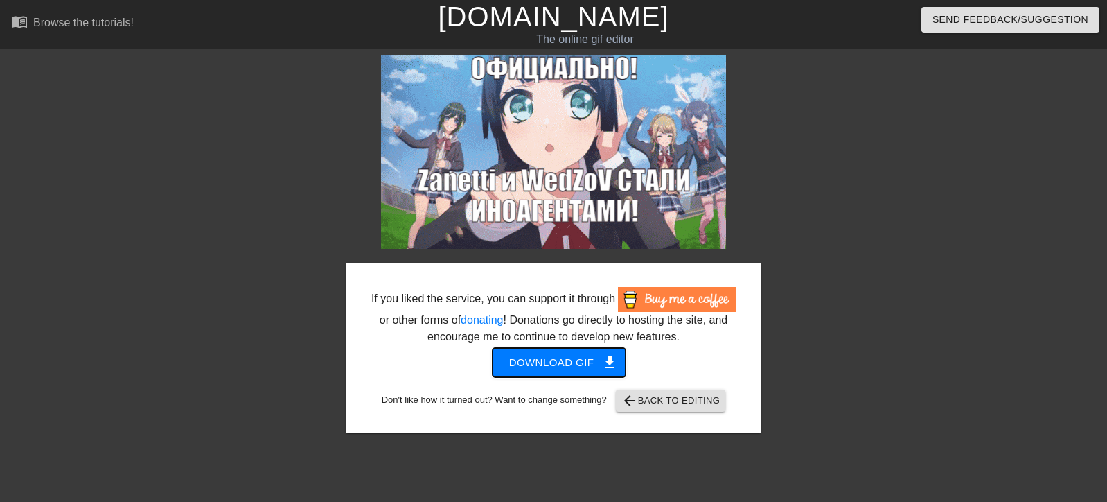
click at [540, 355] on span "Download gif get_app" at bounding box center [559, 362] width 100 height 18
